Goal: Information Seeking & Learning: Learn about a topic

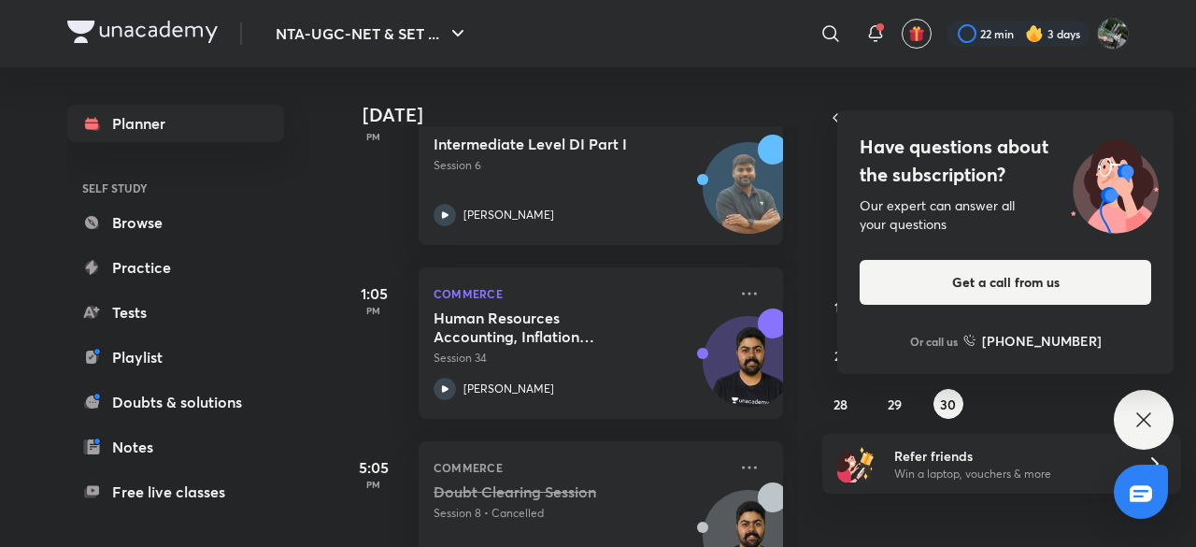
scroll to position [744, 0]
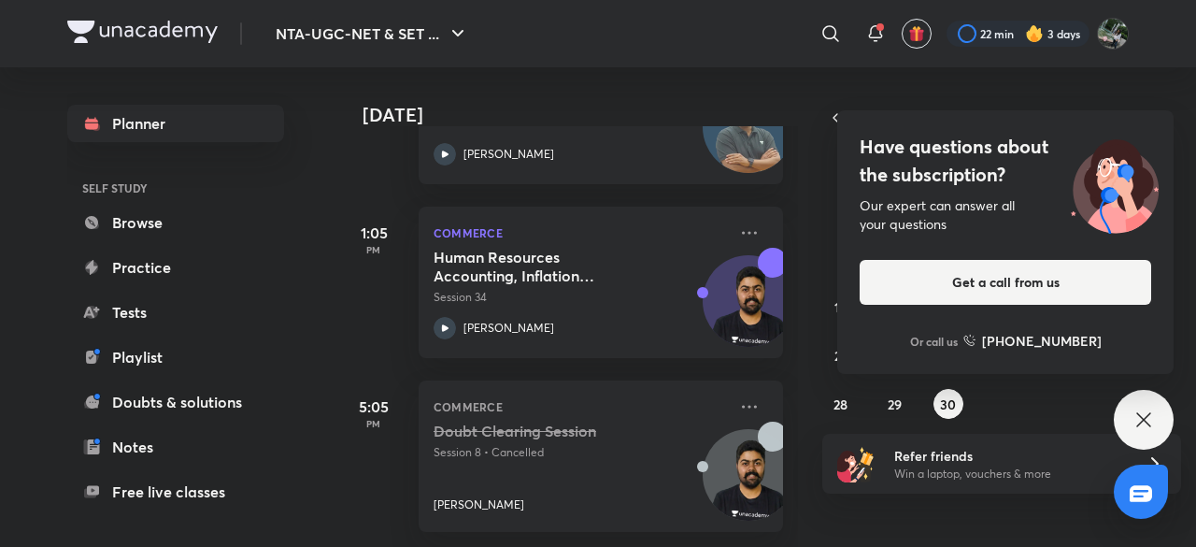
click at [1134, 420] on icon at bounding box center [1144, 419] width 22 height 22
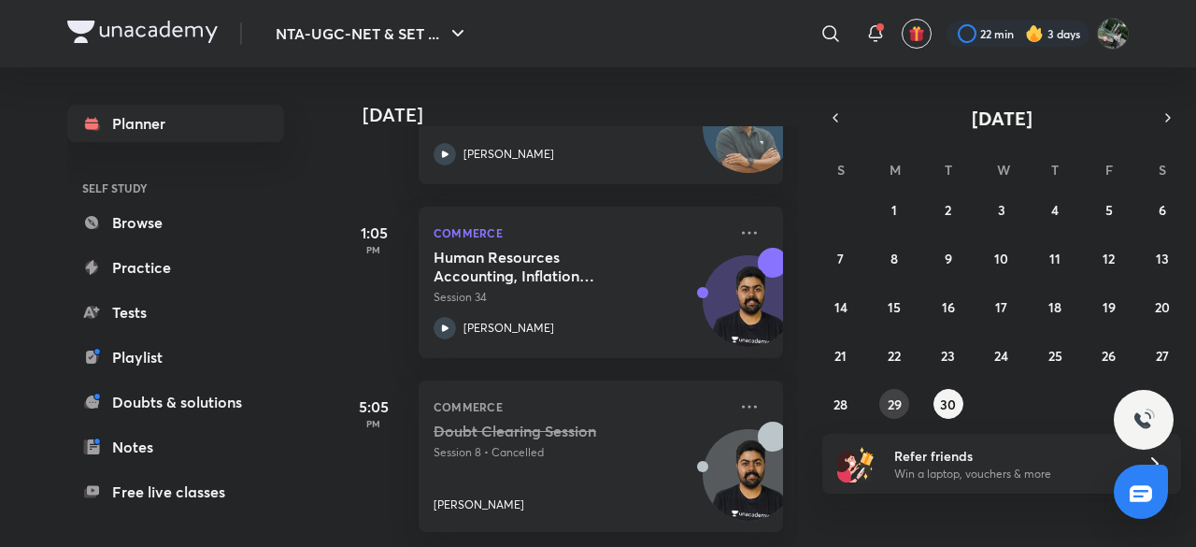
click at [897, 405] on abbr "29" at bounding box center [895, 404] width 14 height 18
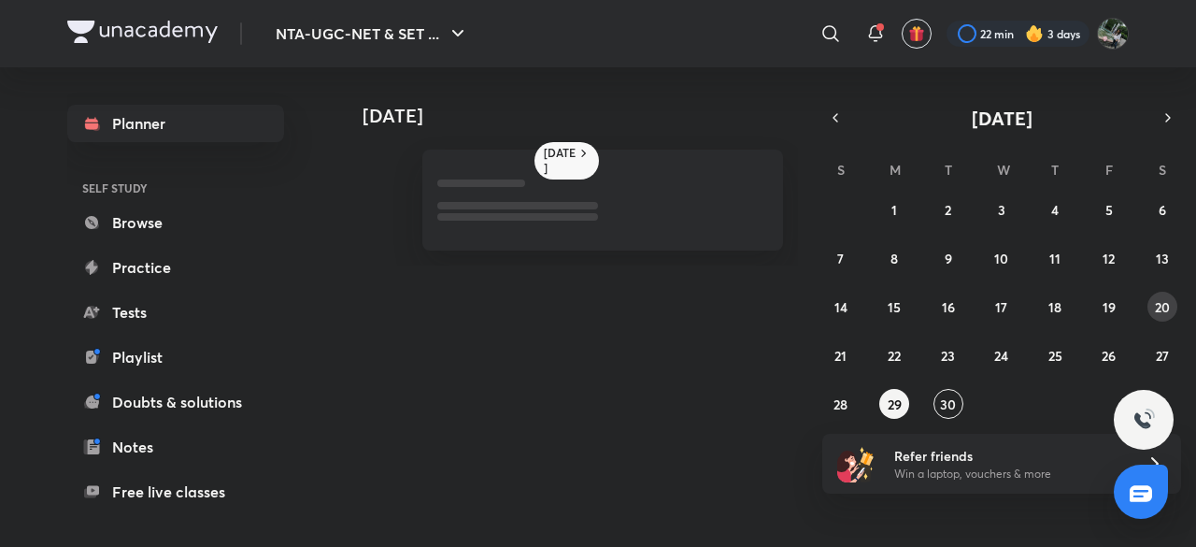
click at [1156, 311] on abbr "20" at bounding box center [1162, 307] width 15 height 18
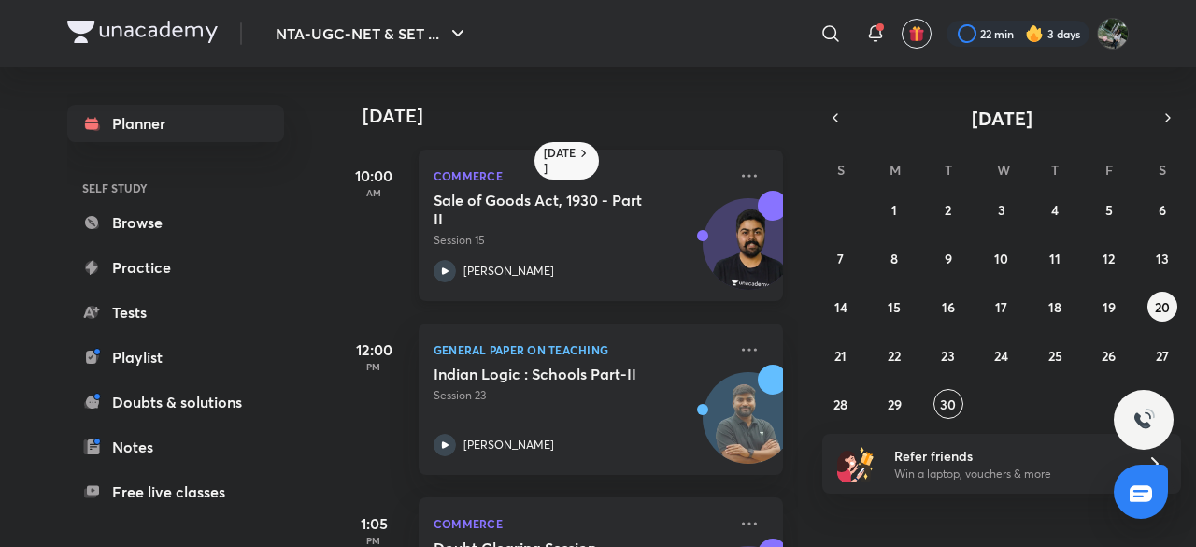
click at [594, 210] on h5 "Sale of Goods Act, 1930 - Part II" at bounding box center [550, 209] width 233 height 37
